Goal: Navigation & Orientation: Find specific page/section

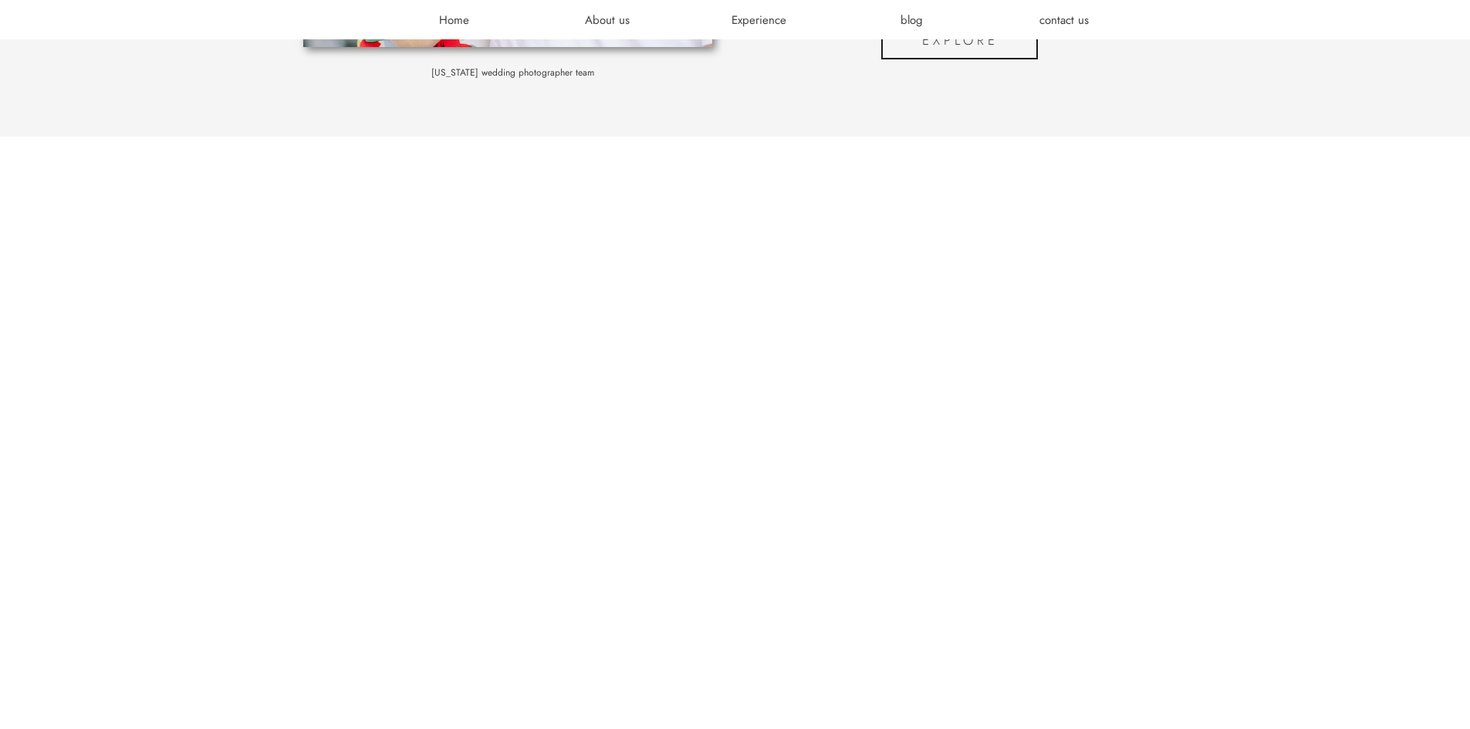
scroll to position [2507, 0]
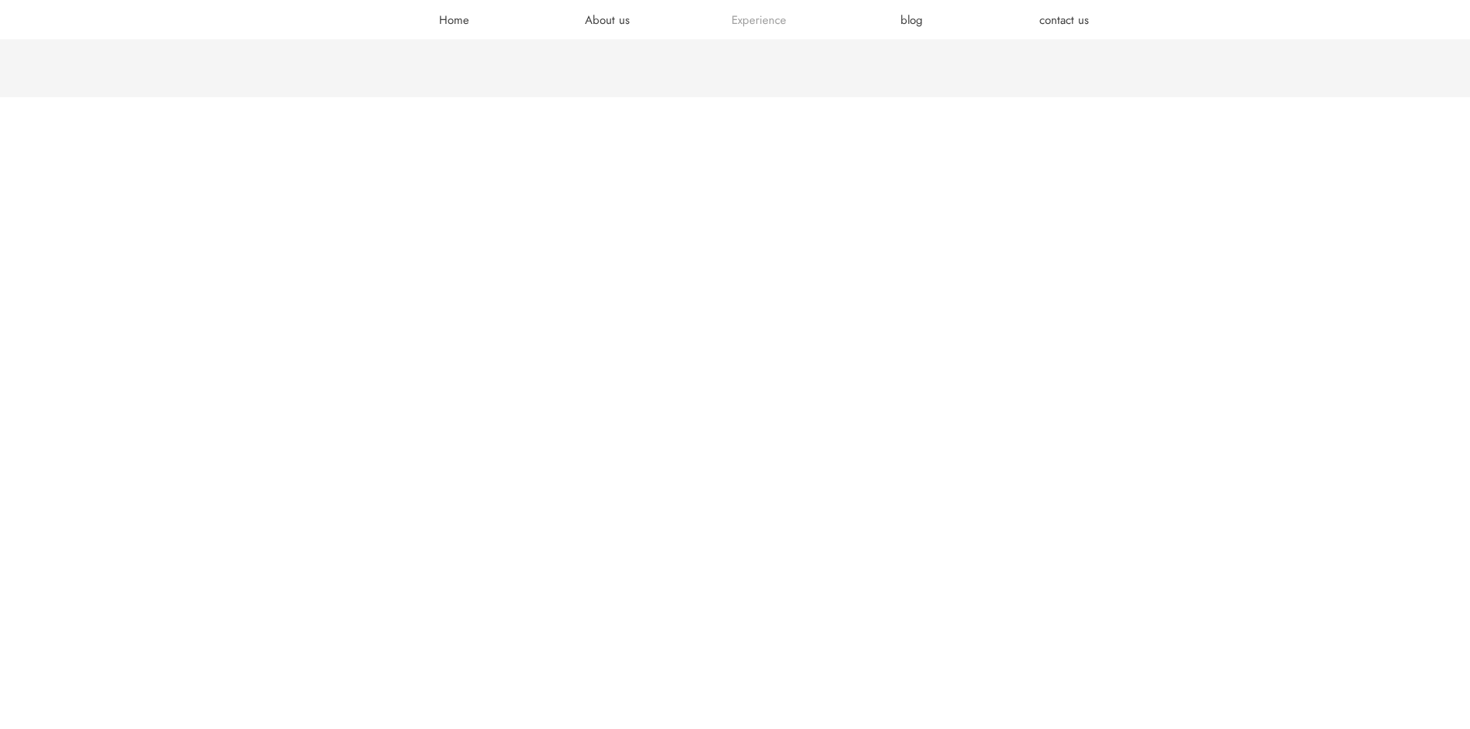
click at [744, 15] on h3 "Experience" at bounding box center [759, 19] width 93 height 15
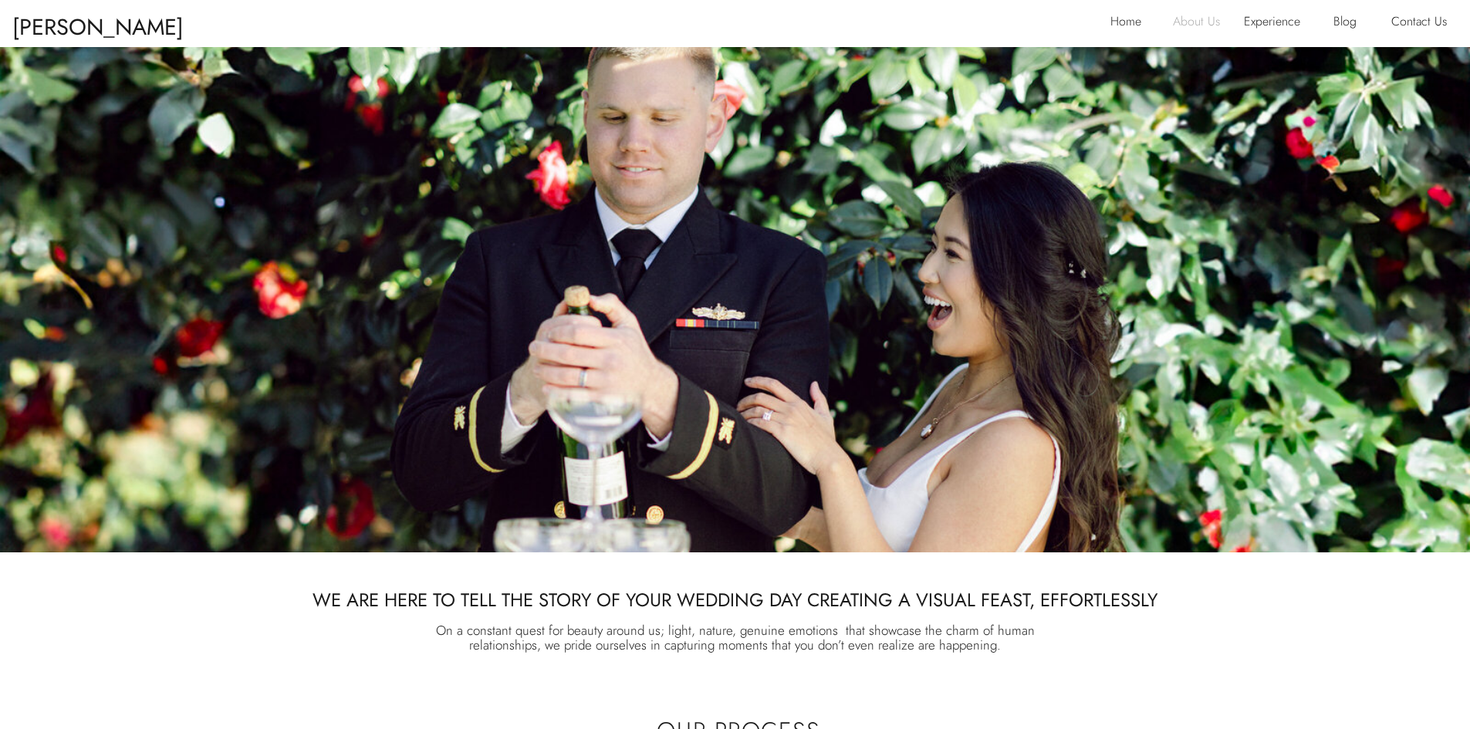
click at [1199, 18] on p "About Us" at bounding box center [1203, 23] width 60 height 25
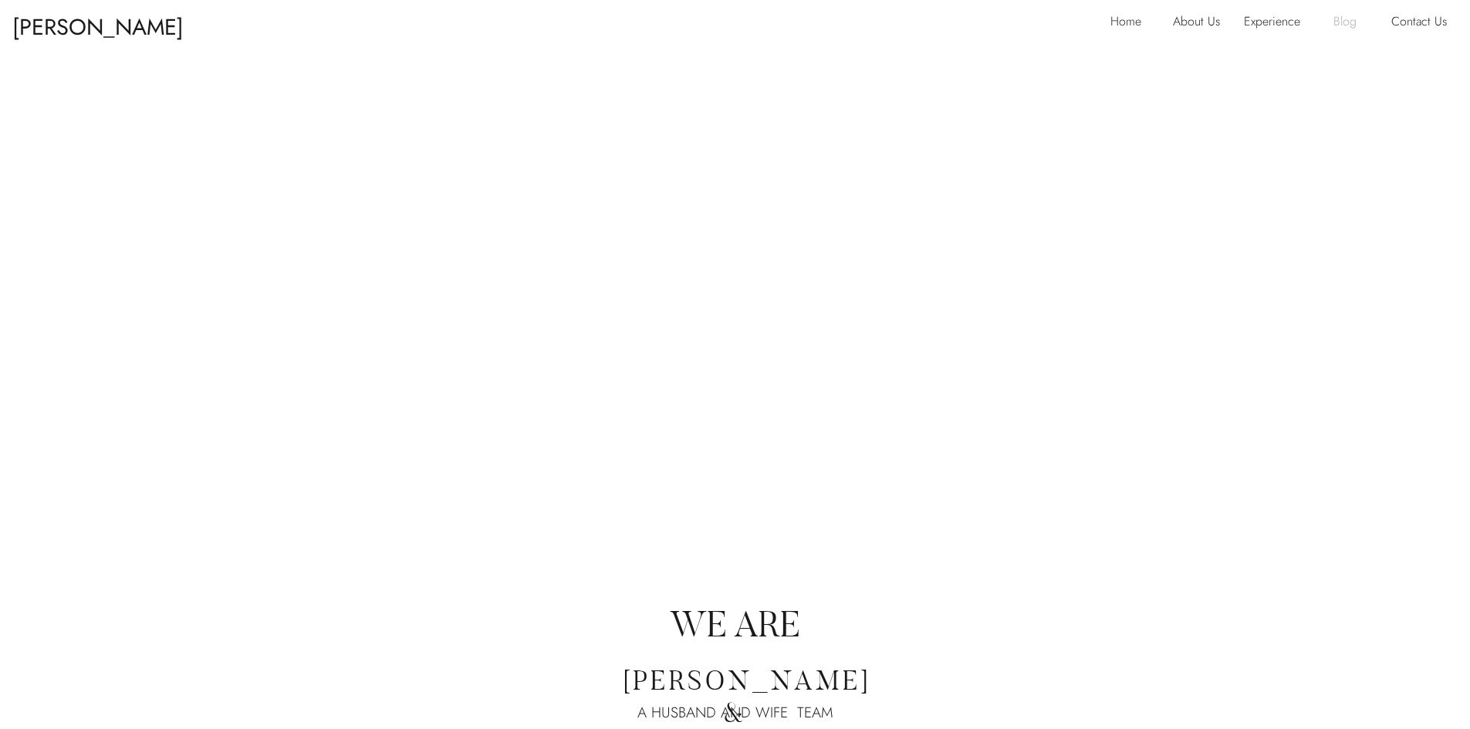
click at [1349, 17] on p "Blog" at bounding box center [1350, 23] width 35 height 25
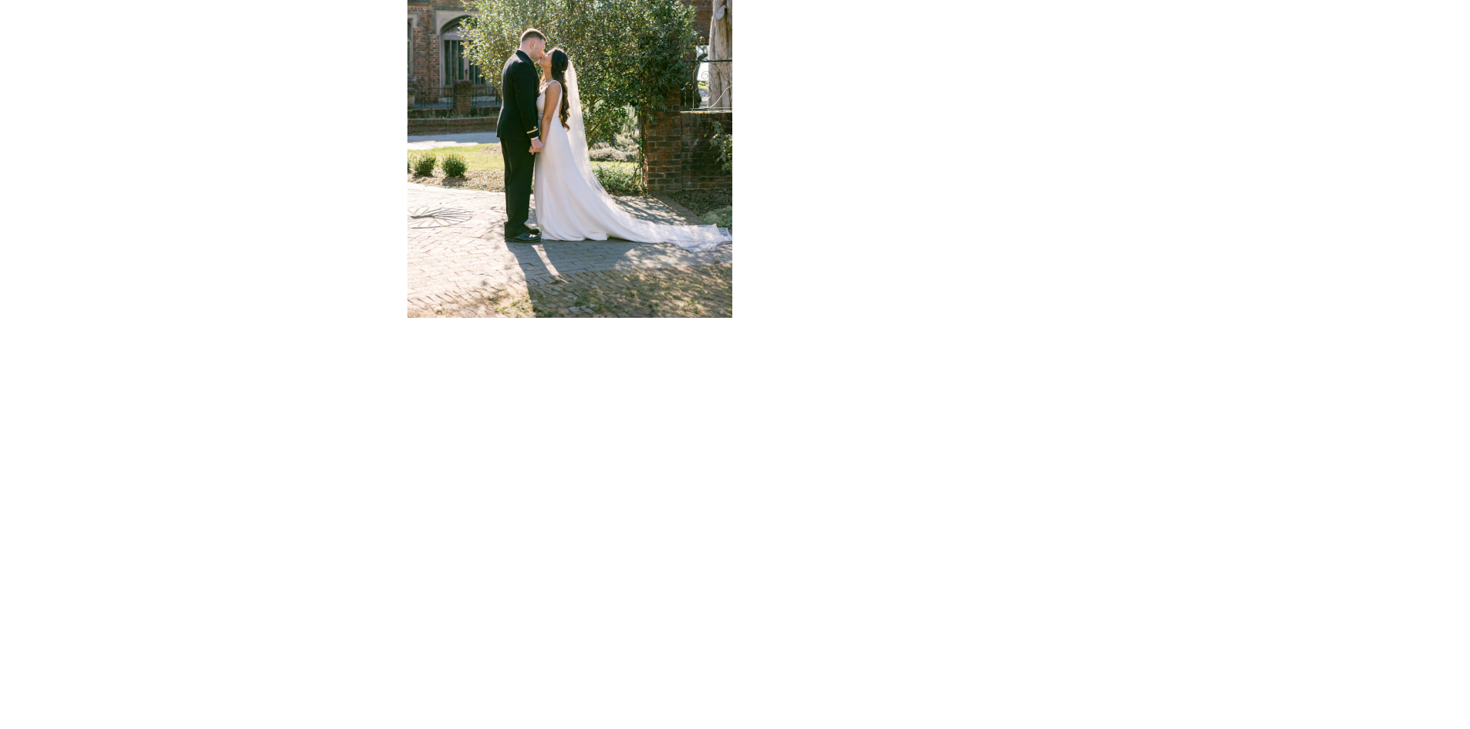
scroll to position [5159, 0]
